Goal: Information Seeking & Learning: Learn about a topic

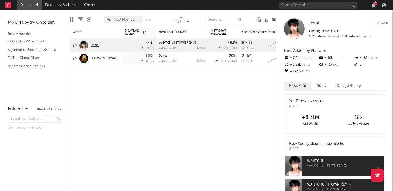
click at [92, 44] on link "keshi" at bounding box center [95, 45] width 8 height 4
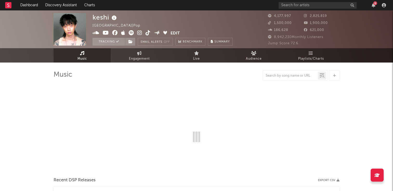
select select "6m"
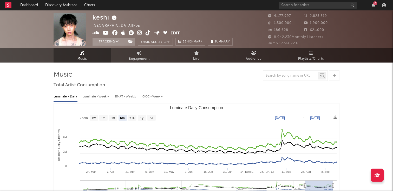
click at [304, 9] on div "6" at bounding box center [333, 5] width 109 height 10
click at [297, 5] on input "text" at bounding box center [318, 5] width 78 height 7
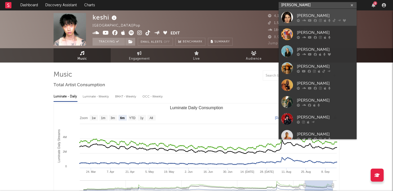
type input "[PERSON_NAME]"
click at [304, 20] on icon at bounding box center [304, 20] width 4 height 3
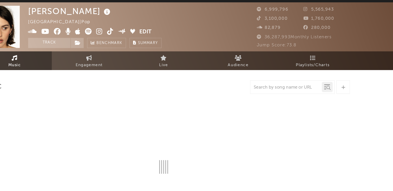
select select "6m"
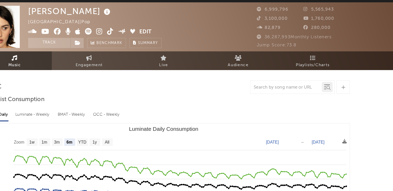
click at [269, 15] on icon at bounding box center [270, 15] width 5 height 3
click at [271, 15] on icon at bounding box center [270, 15] width 5 height 3
